Goal: Task Accomplishment & Management: Complete application form

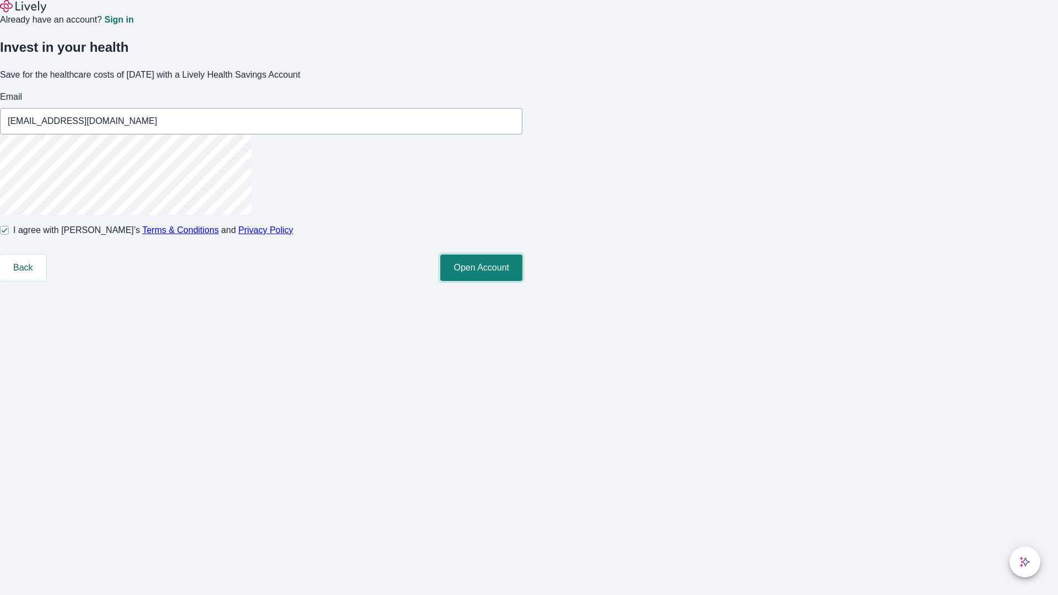
click at [523, 281] on button "Open Account" at bounding box center [481, 268] width 82 height 26
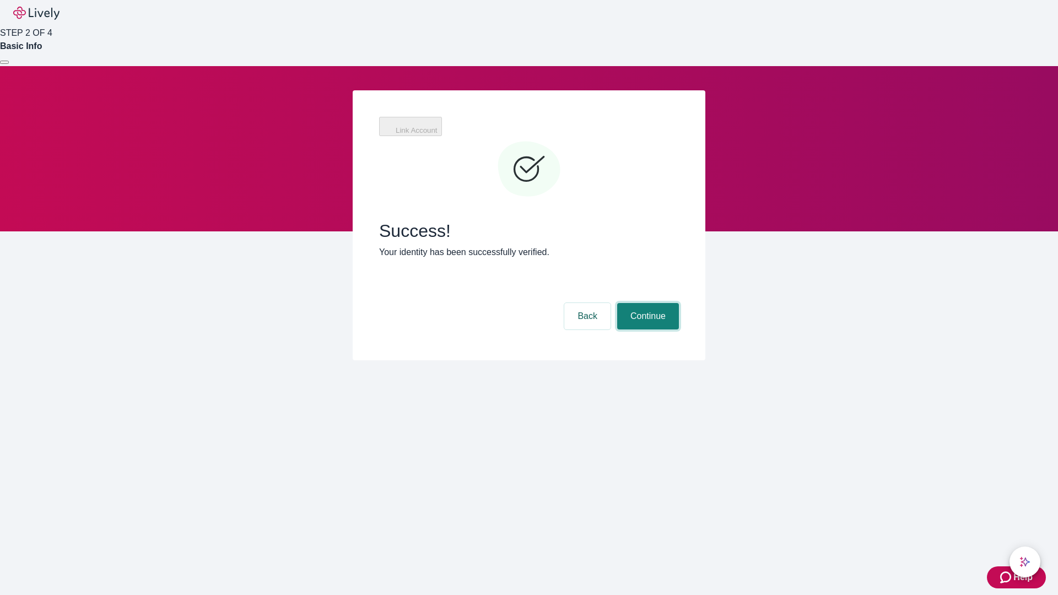
click at [647, 303] on button "Continue" at bounding box center [648, 316] width 62 height 26
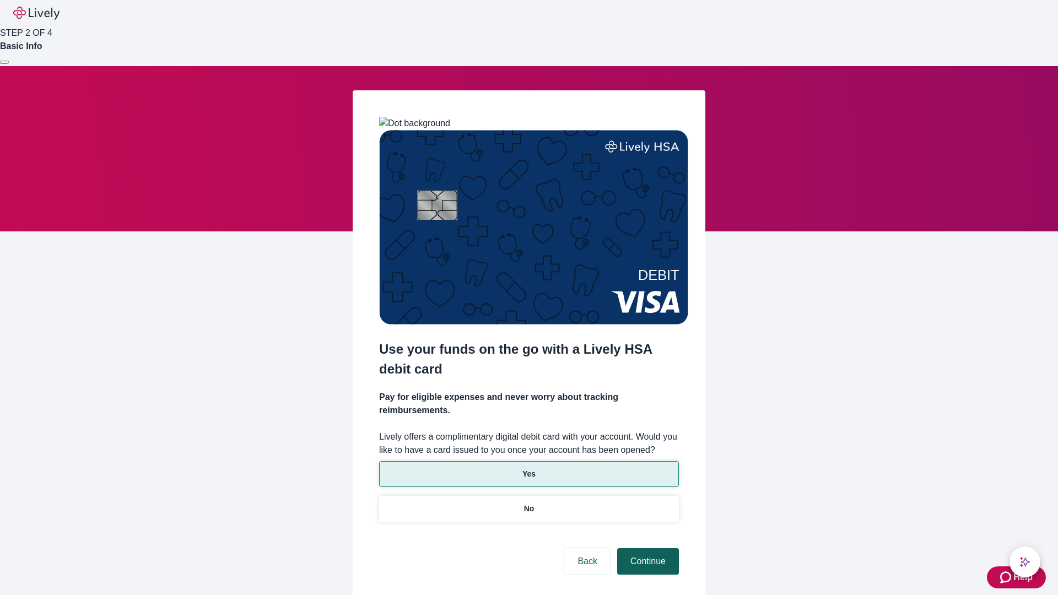
click at [529, 469] on p "Yes" at bounding box center [529, 475] width 13 height 12
click at [647, 548] on button "Continue" at bounding box center [648, 561] width 62 height 26
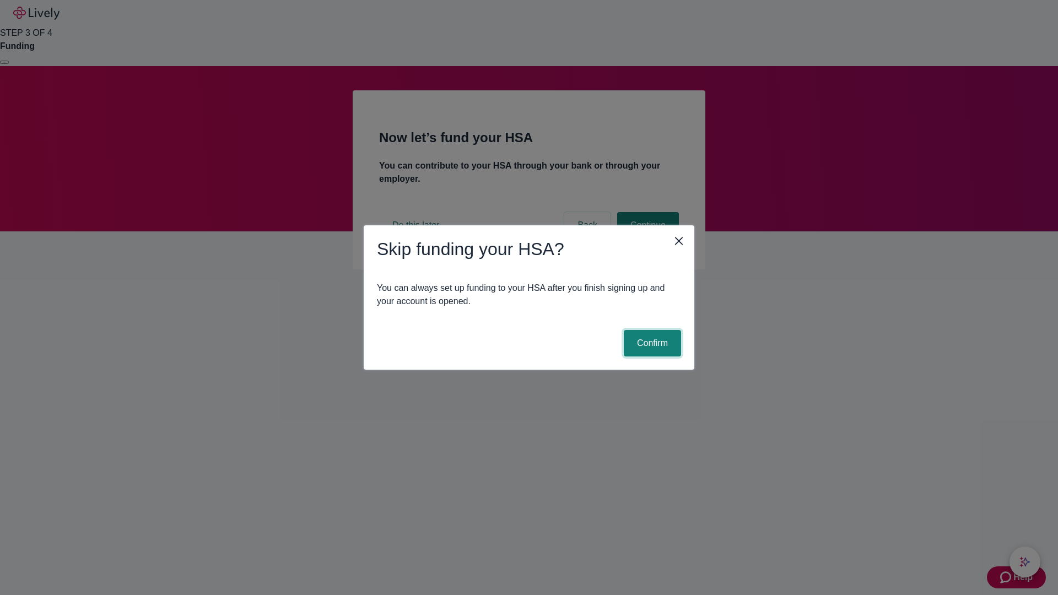
click at [651, 343] on button "Confirm" at bounding box center [652, 343] width 57 height 26
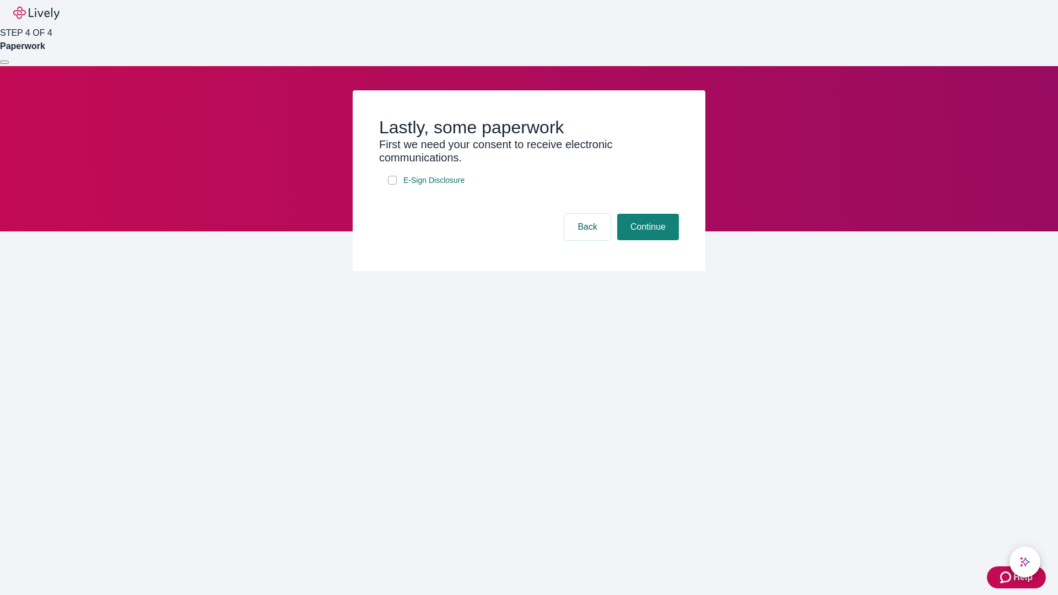
click at [392, 185] on input "E-Sign Disclosure" at bounding box center [392, 180] width 9 height 9
checkbox input "true"
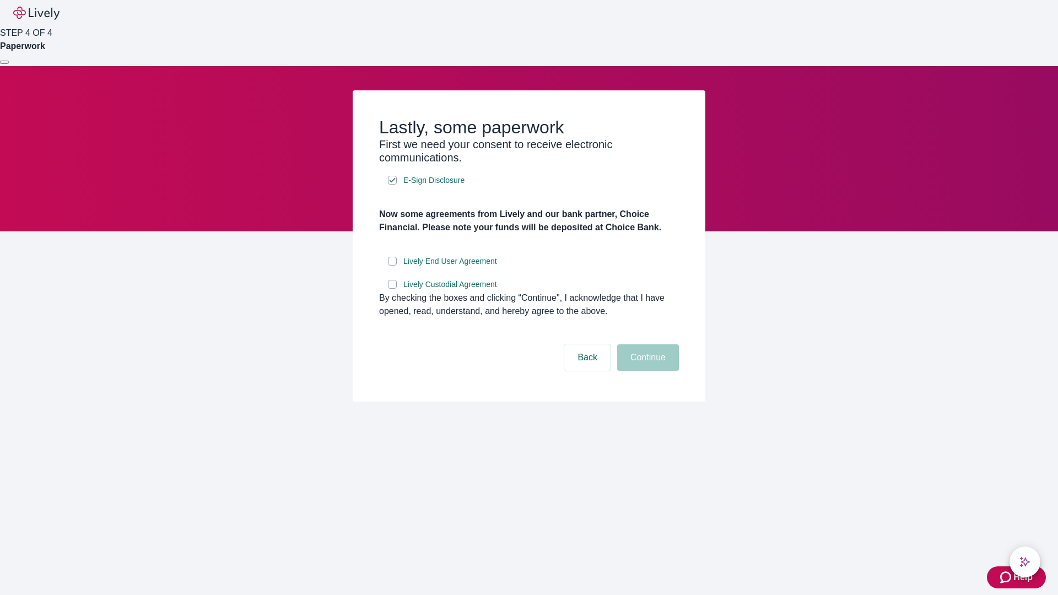
click at [392, 266] on input "Lively End User Agreement" at bounding box center [392, 261] width 9 height 9
checkbox input "true"
click at [392, 289] on input "Lively Custodial Agreement" at bounding box center [392, 284] width 9 height 9
checkbox input "true"
click at [647, 371] on button "Continue" at bounding box center [648, 358] width 62 height 26
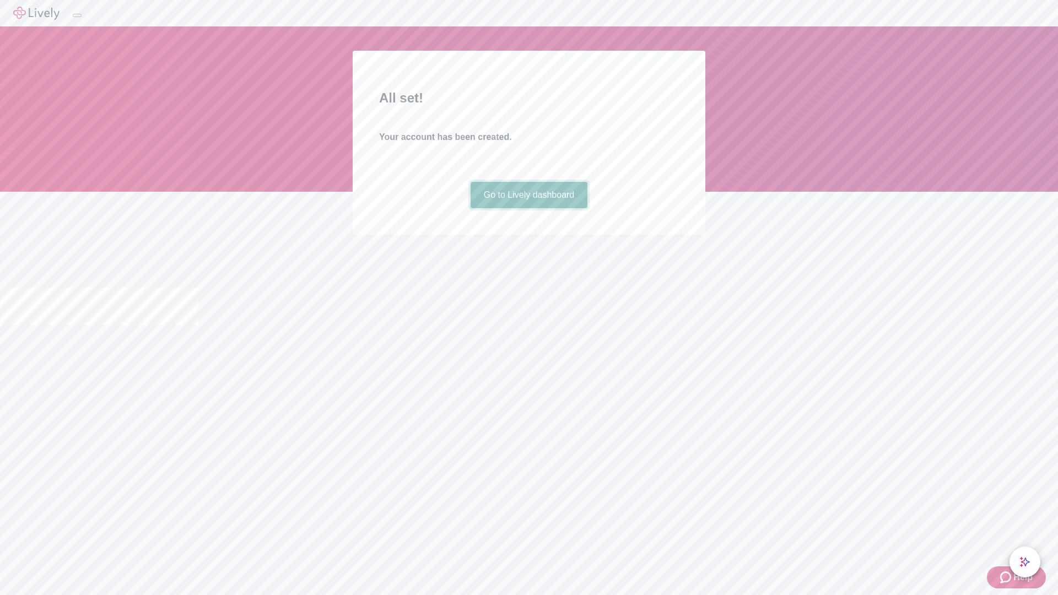
click at [529, 208] on link "Go to Lively dashboard" at bounding box center [529, 195] width 117 height 26
